Goal: Navigation & Orientation: Understand site structure

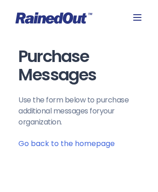
scroll to position [66, 0]
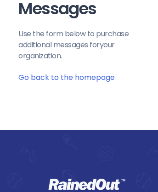
click at [87, 185] on icon at bounding box center [87, 184] width 77 height 11
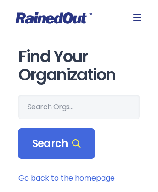
click at [79, 18] on icon at bounding box center [54, 17] width 77 height 11
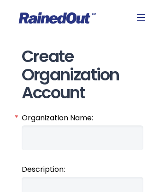
scroll to position [1020, 0]
